Goal: Navigation & Orientation: Find specific page/section

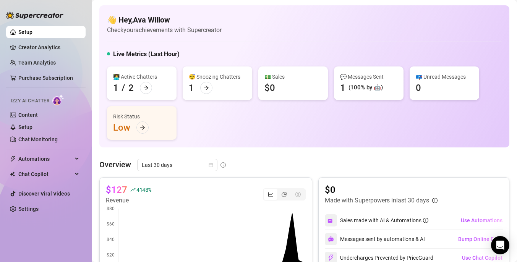
click at [165, 54] on h5 "Live Metrics (Last Hour)" at bounding box center [146, 54] width 67 height 9
click at [357, 82] on div "💬 Messages Sent 1 (100% by 🤖)" at bounding box center [369, 84] width 70 height 34
click at [62, 45] on link "Creator Analytics" at bounding box center [48, 47] width 61 height 12
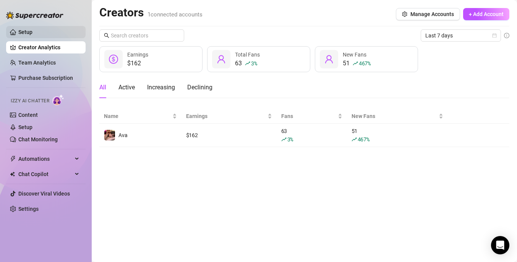
click at [23, 35] on link "Setup" at bounding box center [25, 32] width 14 height 6
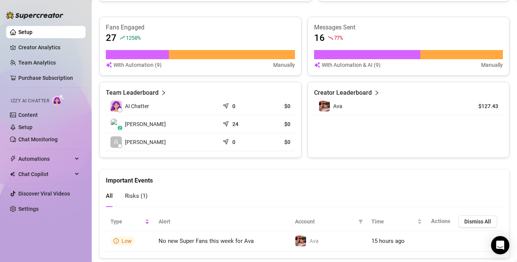
scroll to position [310, 0]
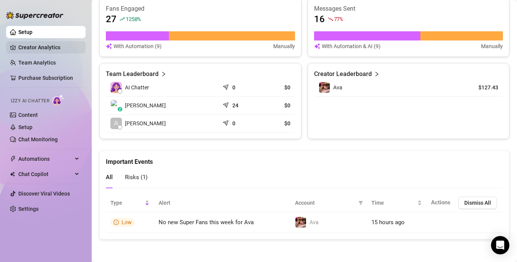
click at [44, 45] on link "Creator Analytics" at bounding box center [48, 47] width 61 height 12
